Goal: Task Accomplishment & Management: Complete application form

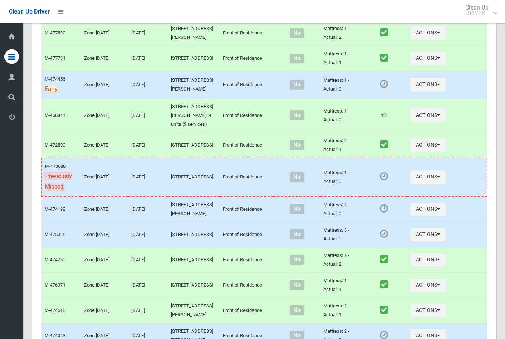
scroll to position [965, 0]
click at [424, 15] on button "Actions" at bounding box center [427, 8] width 35 height 14
click at [412, 32] on link "Complete Booking" at bounding box center [401, 24] width 87 height 15
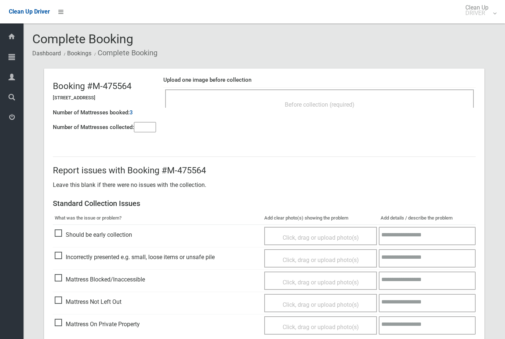
click at [143, 128] on input"] "number" at bounding box center [145, 127] width 22 height 10
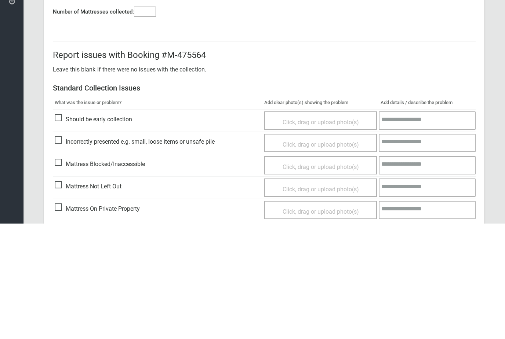
type input"] "*"
click at [455, 227] on textarea at bounding box center [426, 236] width 97 height 18
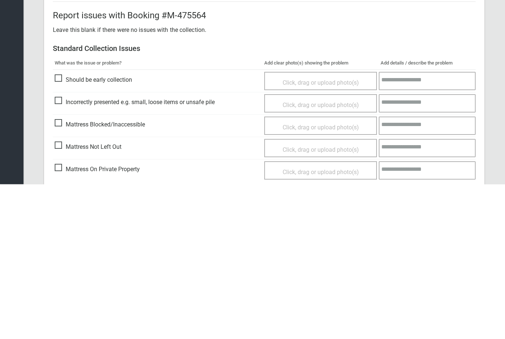
click at [58, 297] on span "Mattress Not Left Out" at bounding box center [88, 302] width 67 height 11
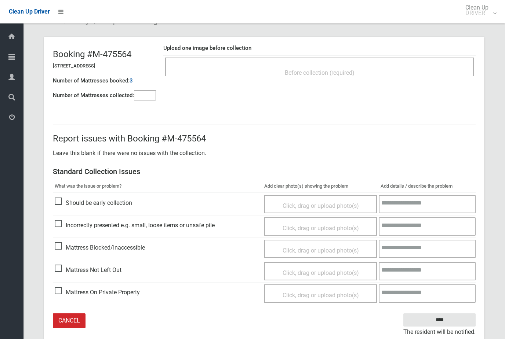
click at [347, 264] on div "Click, drag or upload photo(s)" at bounding box center [320, 271] width 113 height 18
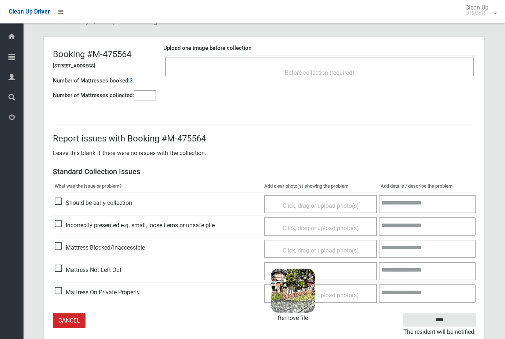
click at [455, 317] on input "****" at bounding box center [439, 321] width 72 height 14
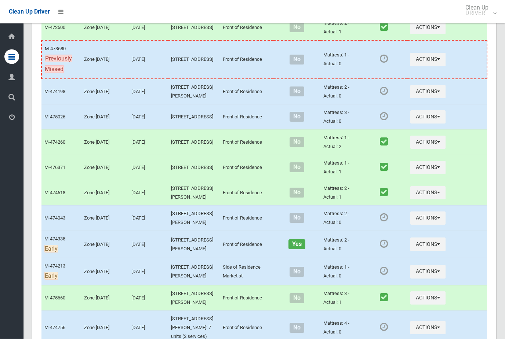
scroll to position [1118, 0]
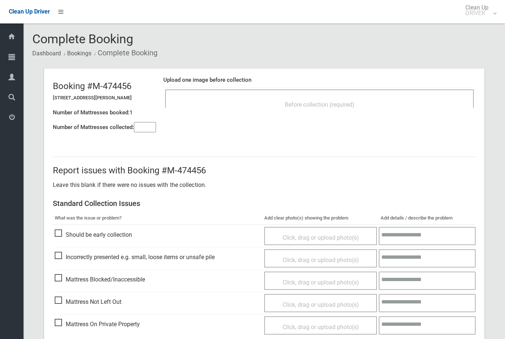
click at [156, 130] on input"] "number" at bounding box center [145, 127] width 22 height 10
type input"] "*"
click at [253, 105] on div "Before collection (required)" at bounding box center [319, 105] width 292 height 14
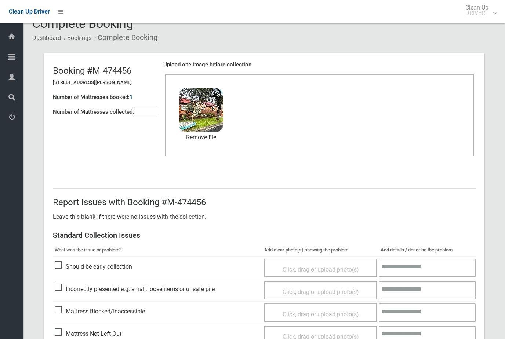
scroll to position [80, 0]
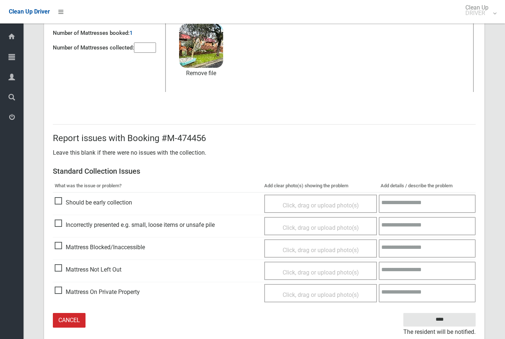
click at [455, 318] on input "****" at bounding box center [439, 320] width 72 height 14
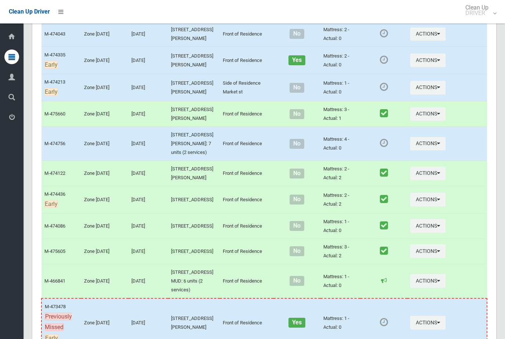
scroll to position [1271, 0]
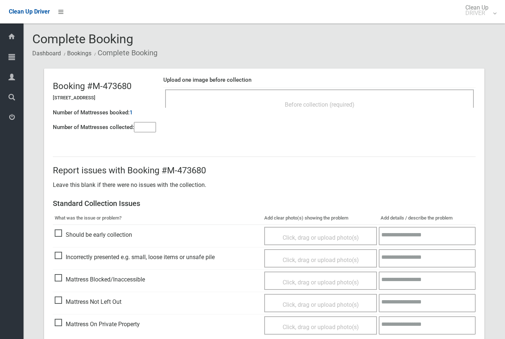
click at [152, 131] on input"] "number" at bounding box center [145, 127] width 22 height 10
type input"] "*"
click at [253, 105] on div "Before collection (required)" at bounding box center [319, 105] width 292 height 14
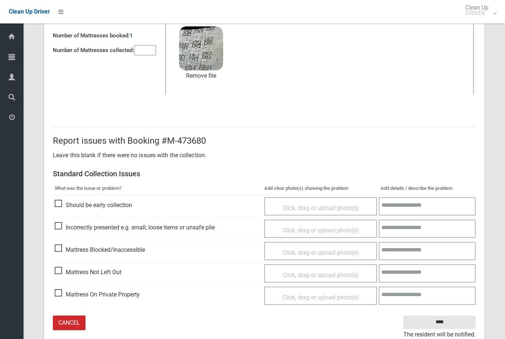
scroll to position [80, 0]
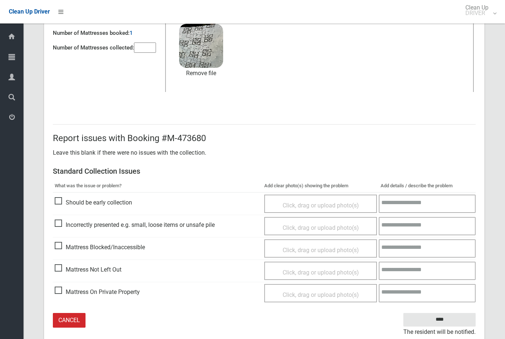
click at [461, 324] on input "****" at bounding box center [439, 320] width 72 height 14
click at [459, 313] on input "****" at bounding box center [439, 320] width 72 height 14
click at [457, 313] on input "****" at bounding box center [439, 320] width 72 height 14
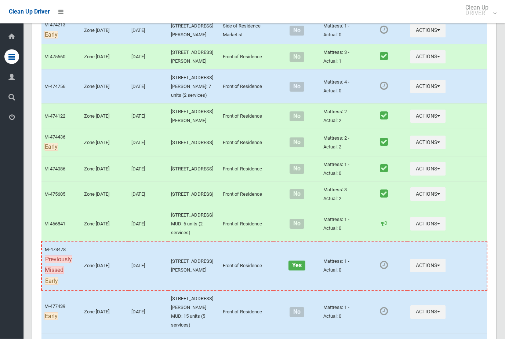
scroll to position [1324, 0]
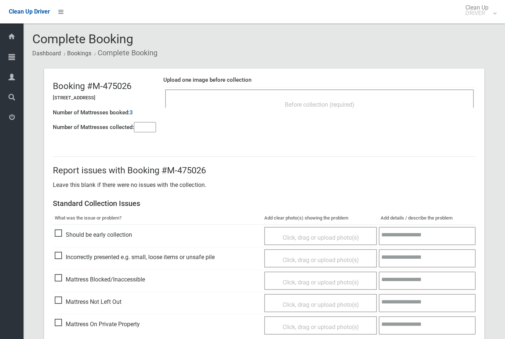
click at [139, 124] on input"] "number" at bounding box center [145, 127] width 22 height 10
type input"] "*"
click at [365, 114] on div "Upload one image before collection Before collection (required)" at bounding box center [319, 96] width 312 height 46
click at [360, 117] on div "Upload one image before collection Before collection (required)" at bounding box center [319, 96] width 312 height 46
click at [359, 109] on div "Before collection (required)" at bounding box center [319, 105] width 292 height 14
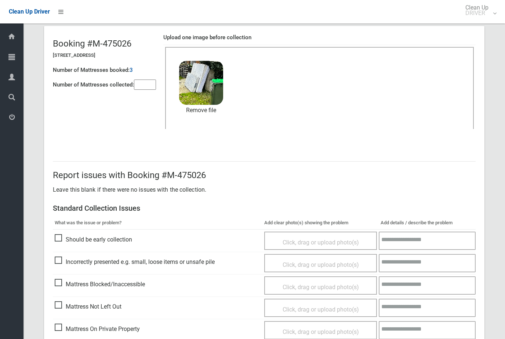
scroll to position [80, 0]
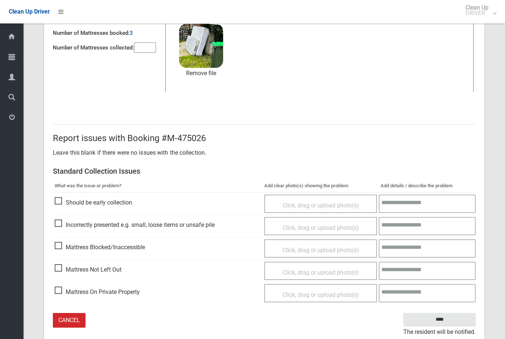
click at [454, 323] on input "****" at bounding box center [439, 320] width 72 height 14
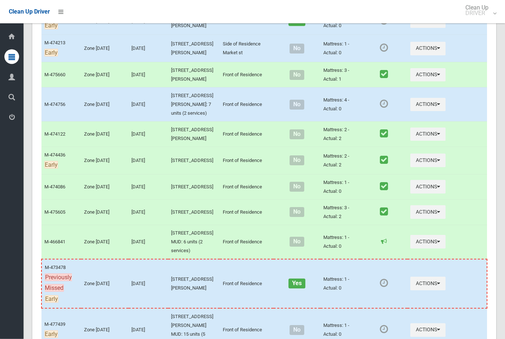
scroll to position [1306, 0]
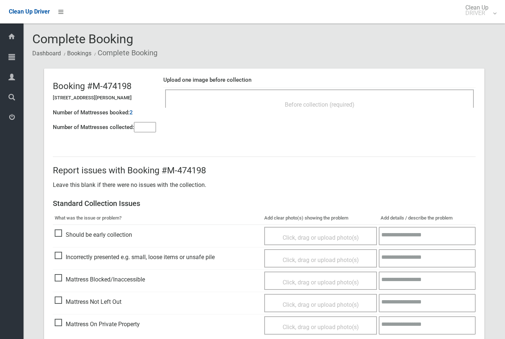
click at [142, 117] on div "Number of Mattresses booked: 2" at bounding box center [104, 112] width 103 height 15
click at [140, 129] on input"] "number" at bounding box center [145, 127] width 22 height 10
type input"] "*"
click at [394, 116] on div "Upload one image before collection Before collection (required)" at bounding box center [319, 96] width 312 height 46
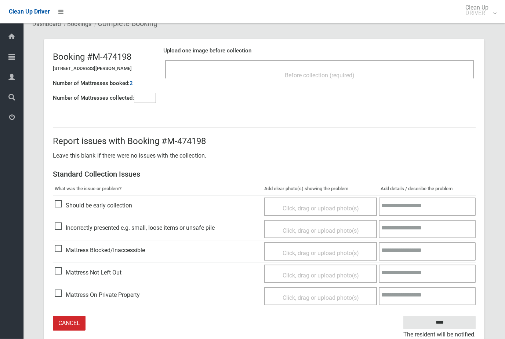
scroll to position [32, 0]
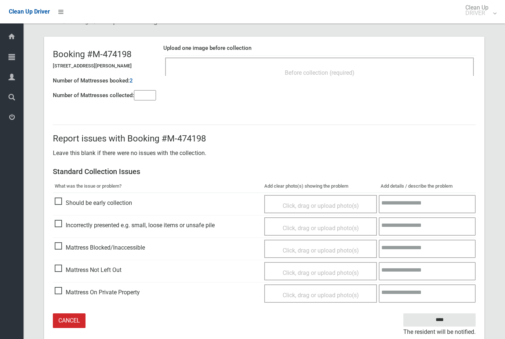
click at [59, 268] on span "Mattress Not Left Out" at bounding box center [88, 270] width 67 height 11
click at [365, 269] on div "Click, drag or upload photo(s)" at bounding box center [321, 273] width 102 height 11
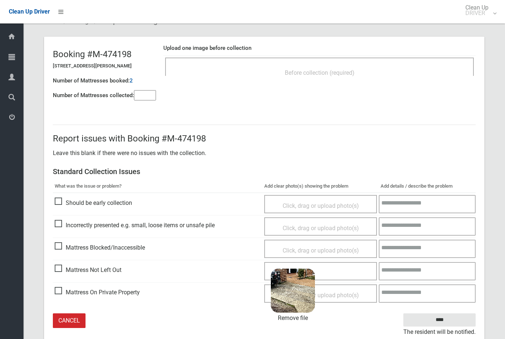
click at [447, 319] on input "****" at bounding box center [439, 321] width 72 height 14
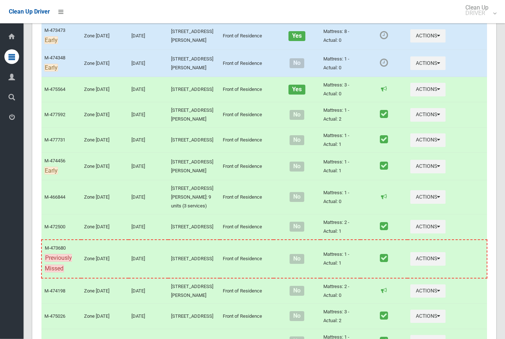
scroll to position [884, 0]
click at [428, 69] on button "Actions" at bounding box center [427, 63] width 35 height 14
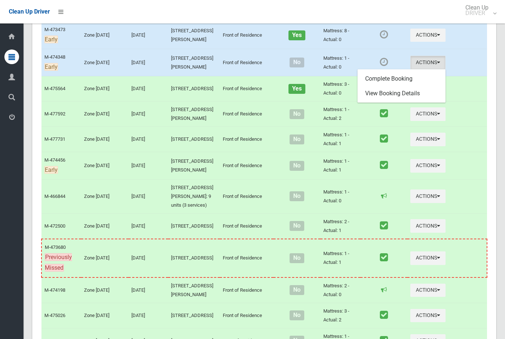
click at [417, 86] on link "Complete Booking" at bounding box center [401, 79] width 87 height 15
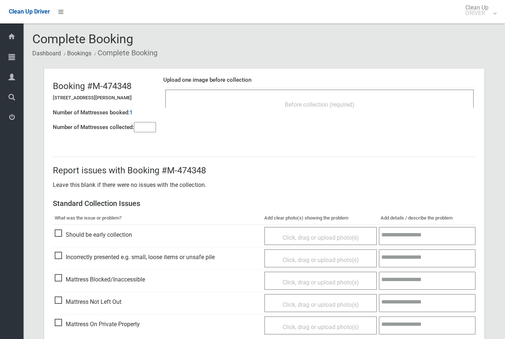
click at [144, 122] on input"] "number" at bounding box center [145, 127] width 22 height 10
type input"] "*"
click at [251, 108] on div "Before collection (required)" at bounding box center [319, 105] width 292 height 14
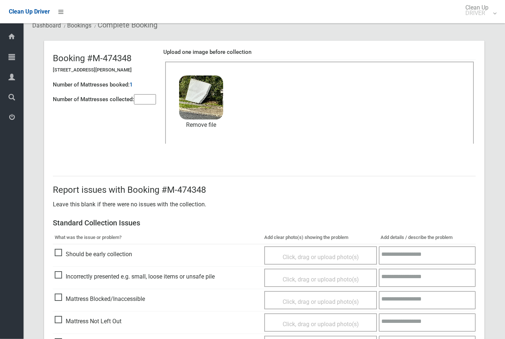
scroll to position [80, 0]
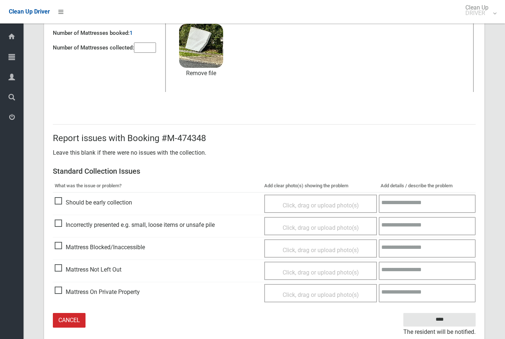
click at [452, 320] on input "****" at bounding box center [439, 320] width 72 height 14
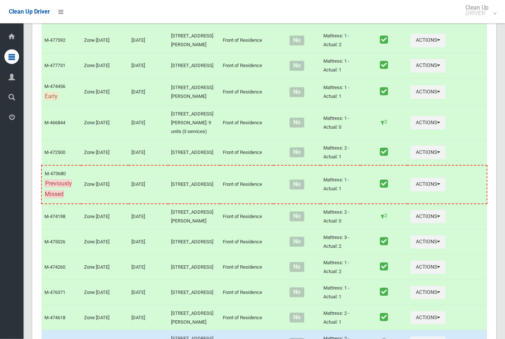
scroll to position [948, 0]
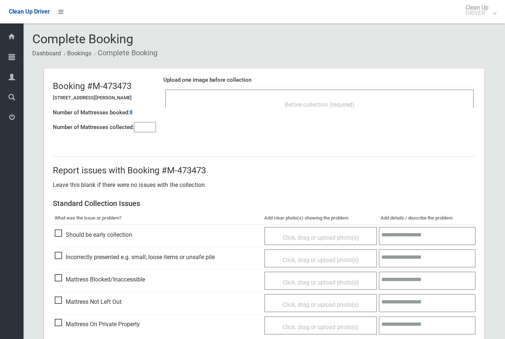
click at [144, 125] on input"] "number" at bounding box center [145, 127] width 22 height 10
type input"] "*"
click at [369, 116] on div "Upload one image before collection Before collection (required)" at bounding box center [319, 96] width 312 height 46
click at [359, 120] on header "Booking #M-473473 [STREET_ADDRESS][PERSON_NAME] Number of Mattresses booked: 8 …" at bounding box center [264, 104] width 440 height 70
click at [355, 109] on div "Before collection (required)" at bounding box center [319, 105] width 292 height 14
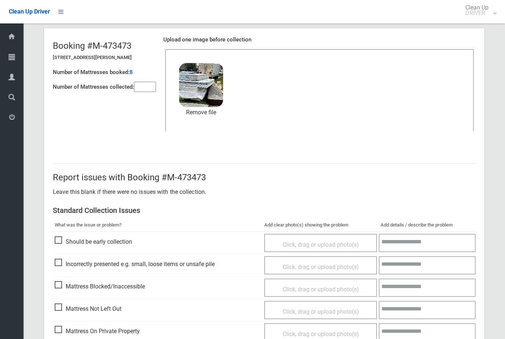
scroll to position [80, 0]
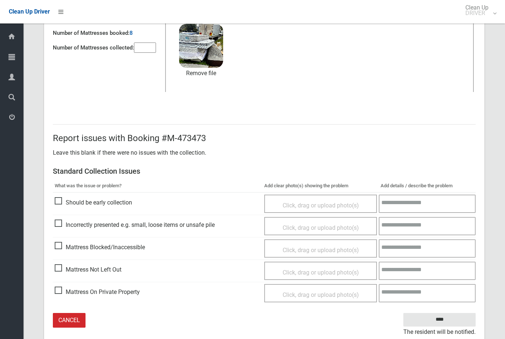
click at [454, 319] on input "****" at bounding box center [439, 320] width 72 height 14
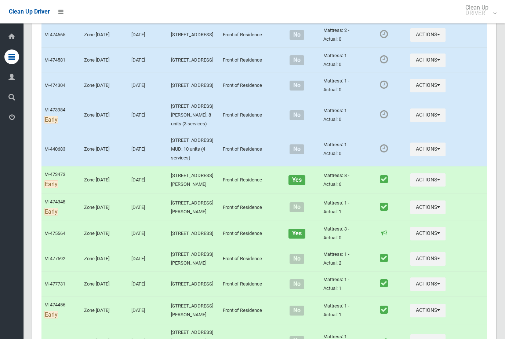
scroll to position [713, 0]
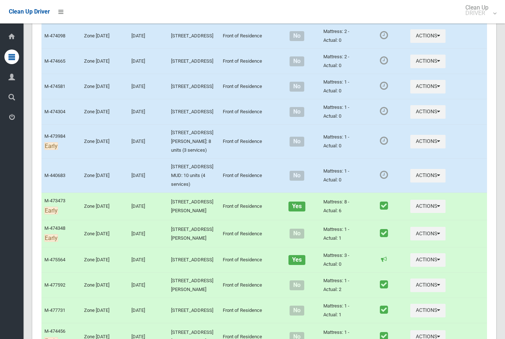
click at [422, 149] on button "Actions" at bounding box center [427, 142] width 35 height 14
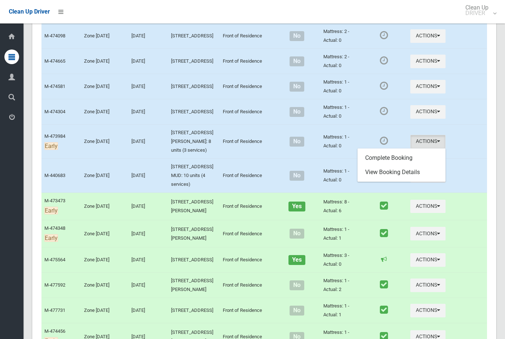
click at [416, 165] on link "Complete Booking" at bounding box center [401, 158] width 87 height 15
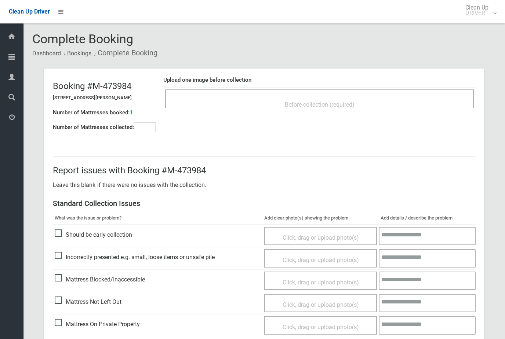
click at [154, 129] on input"] "number" at bounding box center [145, 127] width 22 height 10
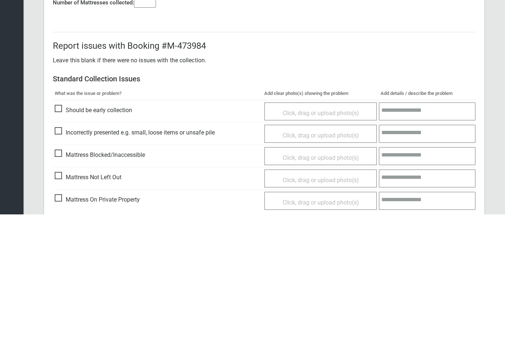
scroll to position [2, 0]
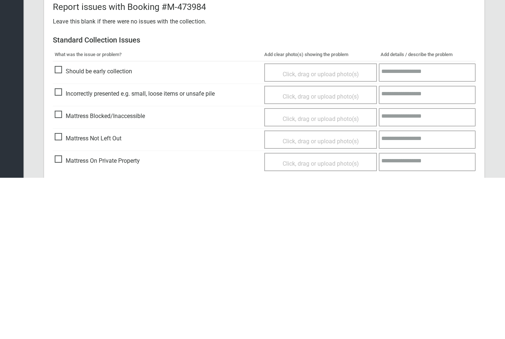
type input"] "*"
click at [56, 294] on span "Mattress Not Left Out" at bounding box center [88, 299] width 67 height 11
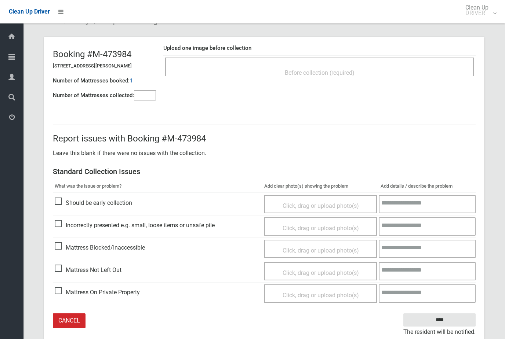
click at [303, 272] on span "Click, drag or upload photo(s)" at bounding box center [320, 273] width 76 height 7
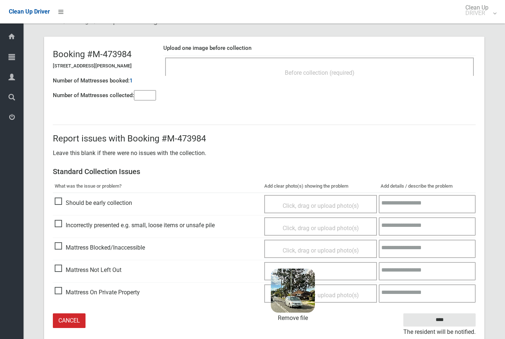
click at [456, 319] on input "****" at bounding box center [439, 321] width 72 height 14
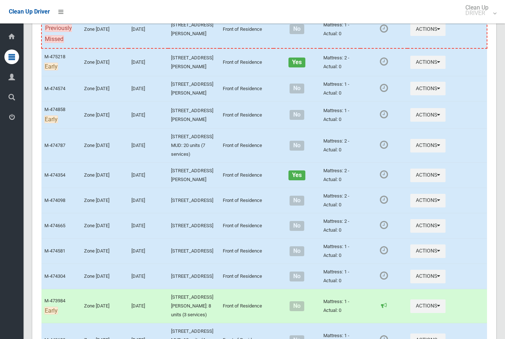
scroll to position [553, 0]
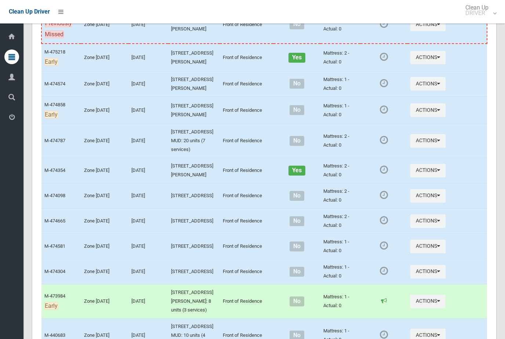
click at [437, 60] on icon "button" at bounding box center [438, 57] width 3 height 5
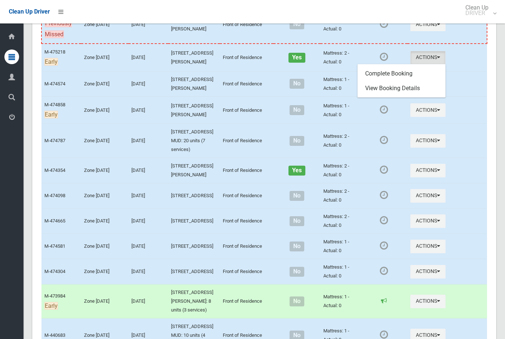
click at [417, 81] on link "Complete Booking" at bounding box center [401, 73] width 87 height 15
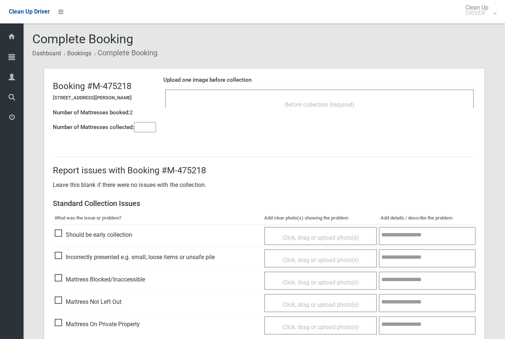
click at [145, 132] on input"] "number" at bounding box center [145, 127] width 22 height 10
type input"] "*"
click at [307, 114] on div "Upload one image before collection Before collection (required)" at bounding box center [319, 96] width 312 height 46
click at [364, 108] on div "Before collection (required)" at bounding box center [319, 105] width 292 height 14
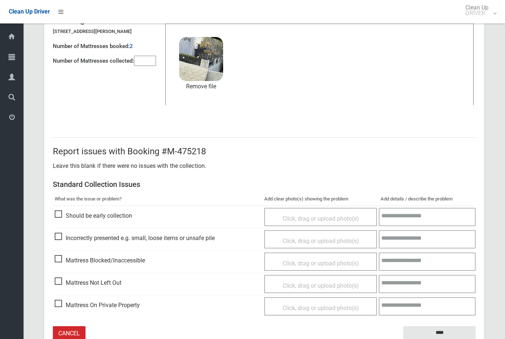
scroll to position [80, 0]
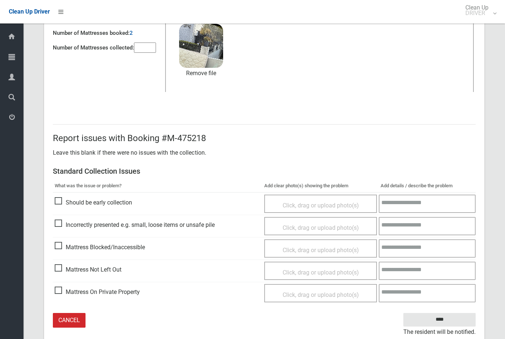
click at [60, 269] on span "Mattress Not Left Out" at bounding box center [88, 269] width 67 height 11
click at [61, 266] on span "Mattress Not Left Out" at bounding box center [88, 269] width 67 height 11
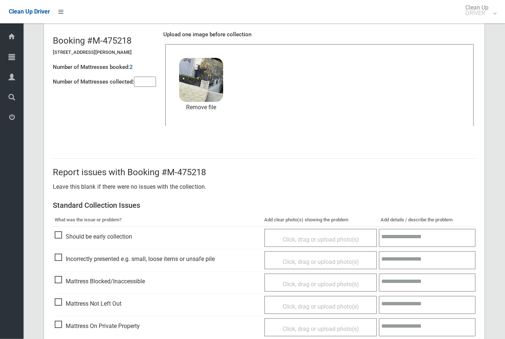
scroll to position [57, 0]
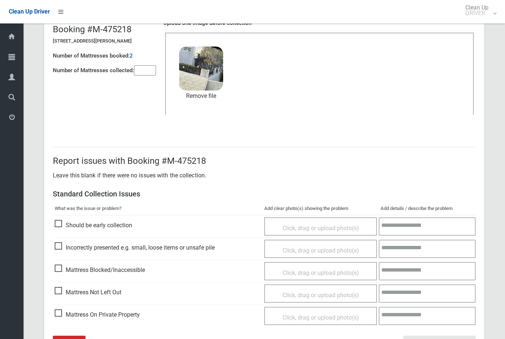
click at [432, 339] on input "****" at bounding box center [439, 343] width 72 height 14
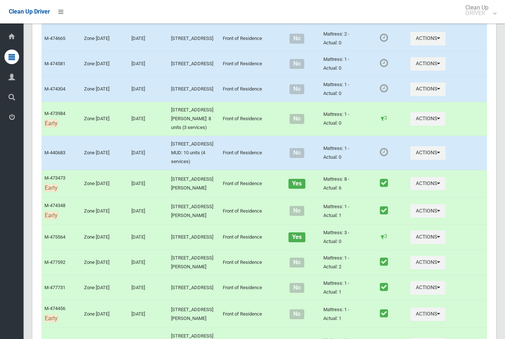
scroll to position [730, 0]
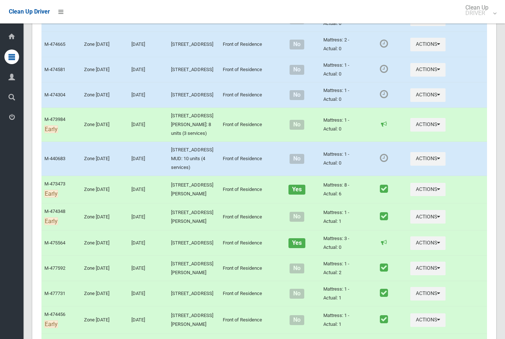
click at [437, 51] on button "Actions" at bounding box center [427, 45] width 35 height 14
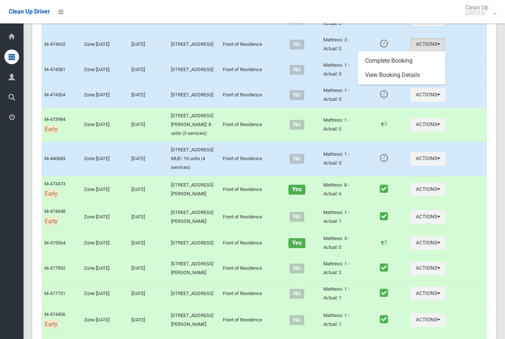
click at [417, 68] on link "Complete Booking" at bounding box center [401, 61] width 87 height 15
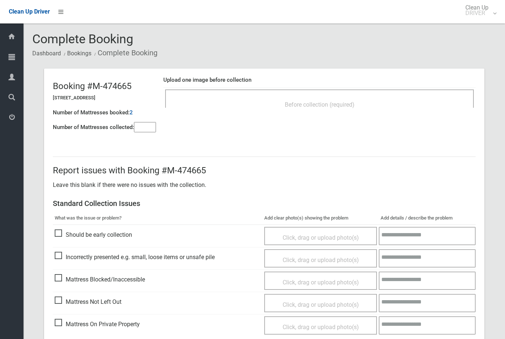
click at [146, 125] on input"] "number" at bounding box center [145, 127] width 22 height 10
type input"] "*"
click at [392, 110] on div "Before collection (required)" at bounding box center [319, 105] width 292 height 14
